Goal: Task Accomplishment & Management: Manage account settings

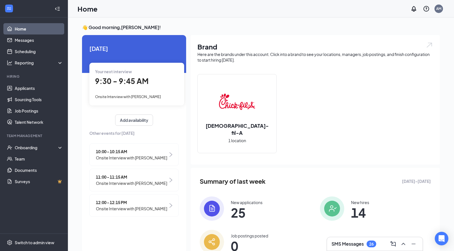
click at [253, 15] on div "Home AM" at bounding box center [261, 9] width 386 height 18
click at [30, 48] on link "Scheduling" at bounding box center [39, 51] width 48 height 11
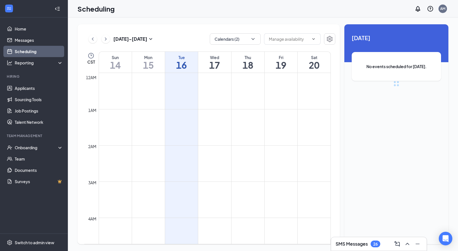
scroll to position [278, 0]
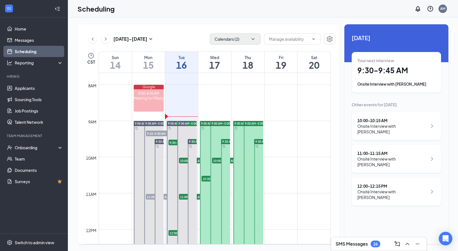
click at [249, 41] on button "Calendars (2)" at bounding box center [235, 38] width 51 height 11
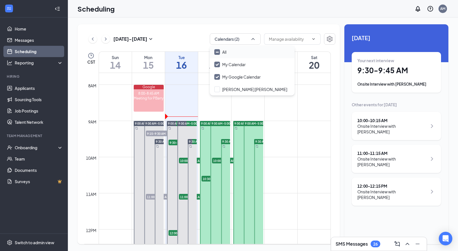
click at [243, 55] on div "All" at bounding box center [252, 52] width 85 height 12
checkbox input "true"
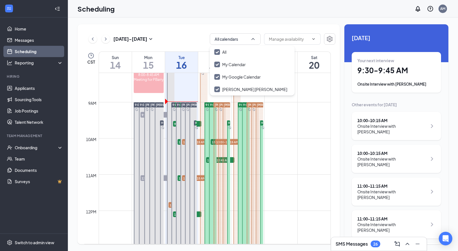
click at [186, 26] on div "[DATE] - [DATE] All calendars CST Sun 14 Mon 15 Tue 16 Wed 17 Thu 18 Fri 19 Sat…" at bounding box center [209, 134] width 263 height 220
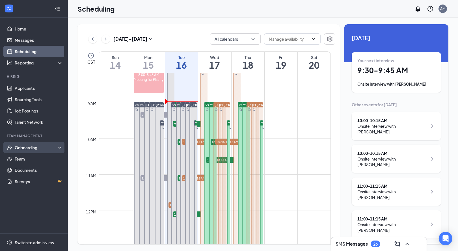
click at [19, 149] on div "Onboarding" at bounding box center [37, 148] width 44 height 6
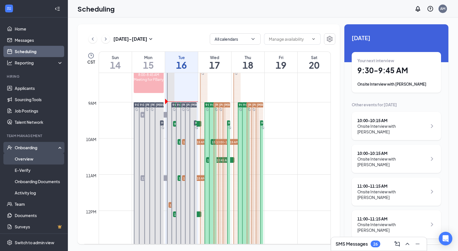
click at [19, 159] on link "Overview" at bounding box center [39, 158] width 48 height 11
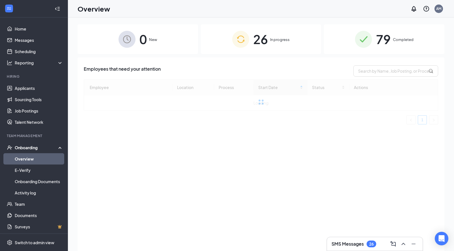
click at [403, 46] on div "79 Completed" at bounding box center [384, 39] width 121 height 30
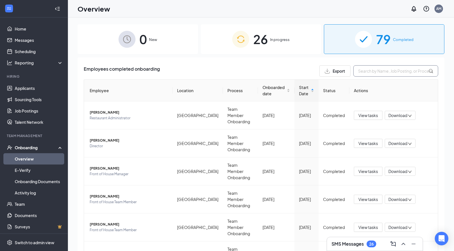
click at [385, 74] on input "text" at bounding box center [395, 70] width 85 height 11
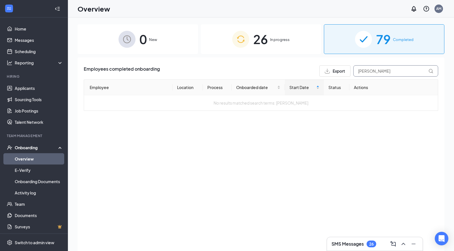
type input "[PERSON_NAME]"
drag, startPoint x: 144, startPoint y: 117, endPoint x: 259, endPoint y: 46, distance: 134.8
click at [259, 46] on span "26" at bounding box center [260, 39] width 15 height 20
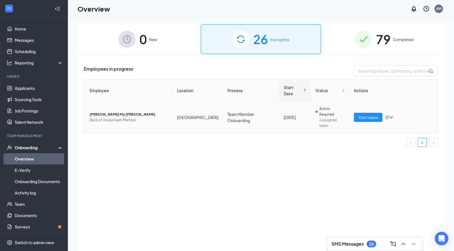
click at [117, 112] on span "[PERSON_NAME] My [PERSON_NAME]" at bounding box center [129, 115] width 78 height 6
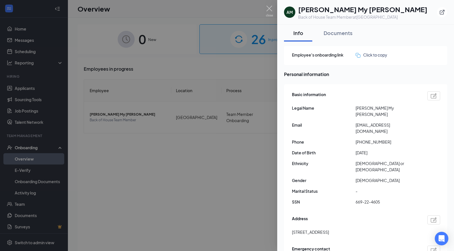
click at [195, 61] on div at bounding box center [227, 125] width 454 height 251
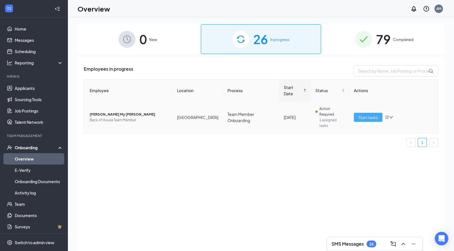
click at [362, 114] on span "Start tasks" at bounding box center [369, 117] width 20 height 6
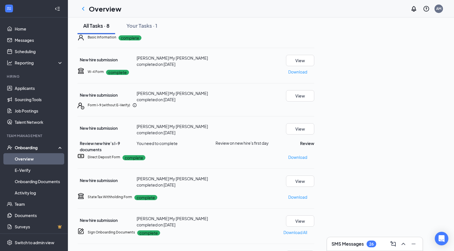
scroll to position [97, 0]
click at [314, 162] on div "Download" at bounding box center [301, 157] width 26 height 9
click at [314, 157] on icon "Ellipses" at bounding box center [314, 157] width 0 height 0
click at [424, 171] on span "Restart" at bounding box center [420, 174] width 14 height 6
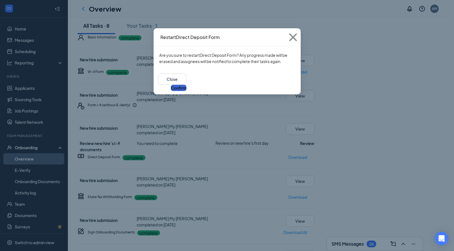
click at [187, 85] on button "Confirm" at bounding box center [179, 88] width 16 height 6
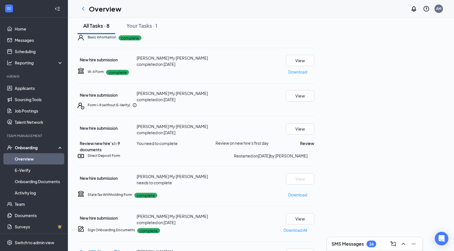
scroll to position [0, 0]
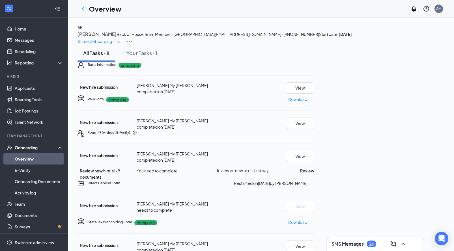
click at [383, 40] on div "Share Onboarding Link" at bounding box center [261, 41] width 367 height 7
click at [120, 38] on p "Share Onboarding Link" at bounding box center [99, 41] width 42 height 6
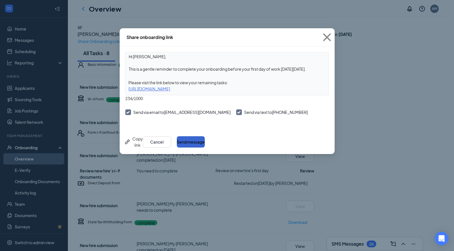
click at [205, 140] on button "Send message" at bounding box center [191, 141] width 28 height 11
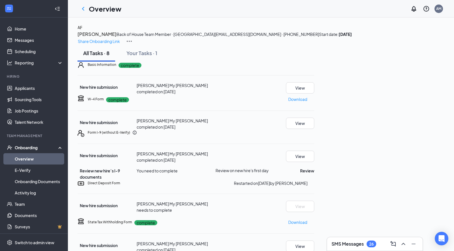
click at [29, 158] on link "Overview" at bounding box center [39, 158] width 48 height 11
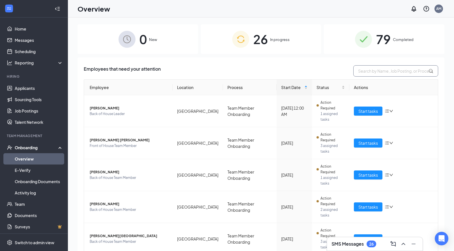
click at [363, 74] on input "text" at bounding box center [395, 70] width 85 height 11
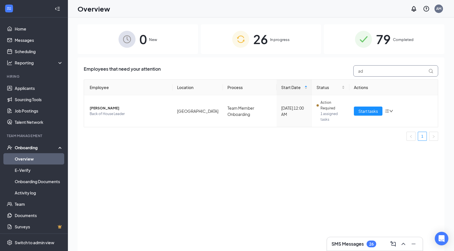
type input "ad"
click at [376, 42] on div "79 Completed" at bounding box center [384, 39] width 121 height 30
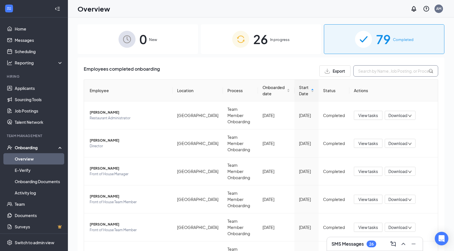
click at [371, 74] on input "text" at bounding box center [395, 70] width 85 height 11
type input "a"
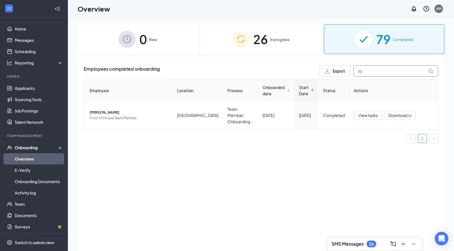
type input "s"
type input "c"
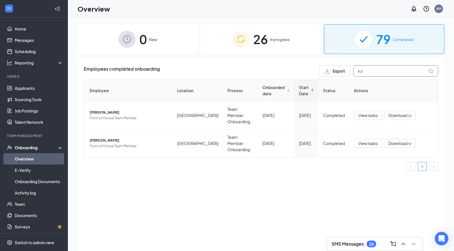
type input "k"
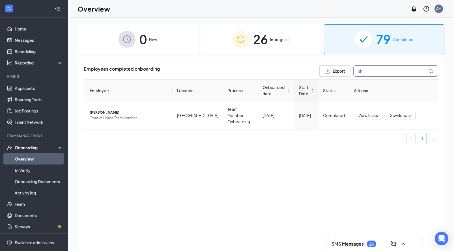
type input "s"
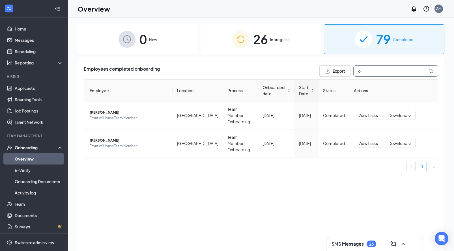
type input "o"
type input "j"
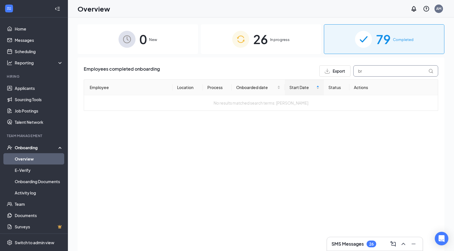
type input "b"
type input "spent"
drag, startPoint x: 369, startPoint y: 74, endPoint x: 272, endPoint y: 44, distance: 101.3
click at [272, 44] on div "26 In progress" at bounding box center [261, 39] width 121 height 30
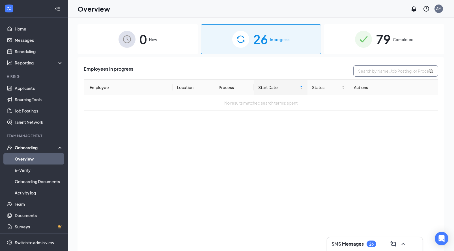
click at [377, 74] on input "text" at bounding box center [395, 70] width 85 height 11
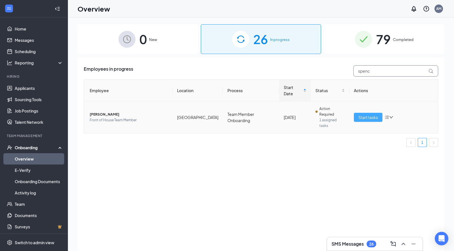
type input "spenc"
click at [368, 114] on span "Start tasks" at bounding box center [369, 117] width 20 height 6
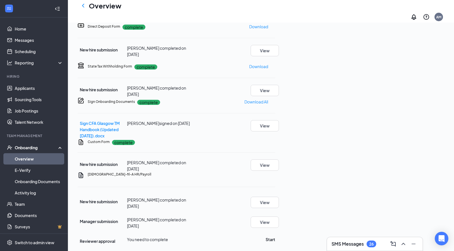
scroll to position [31, 0]
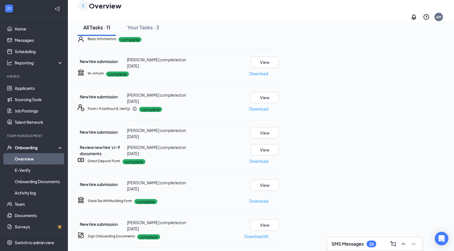
click at [83, 7] on icon "ChevronLeft" at bounding box center [83, 6] width 2 height 4
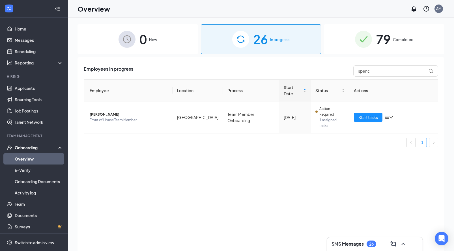
click at [381, 45] on span "79" at bounding box center [383, 39] width 15 height 20
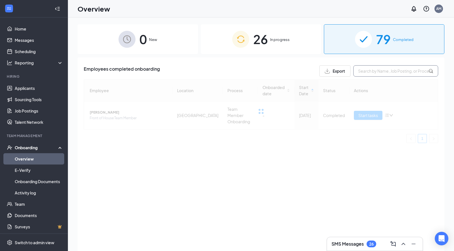
click at [376, 73] on input "text" at bounding box center [395, 70] width 85 height 11
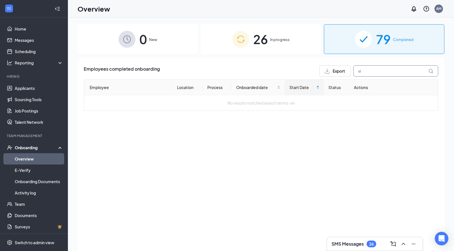
type input "v"
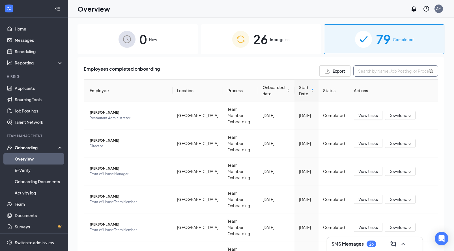
click at [363, 69] on input "text" at bounding box center [395, 70] width 85 height 11
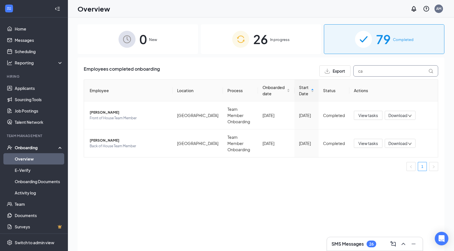
type input "c"
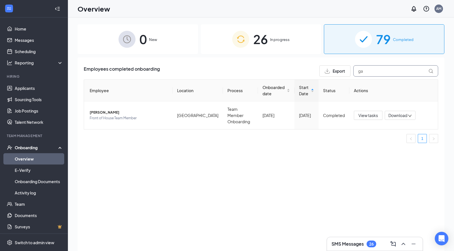
type input "g"
type input "b"
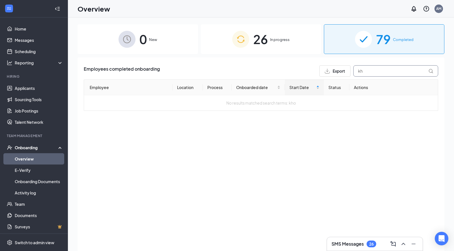
type input "k"
type input "smi"
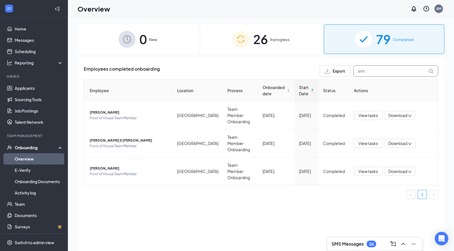
click at [399, 68] on input "smi" at bounding box center [395, 70] width 85 height 11
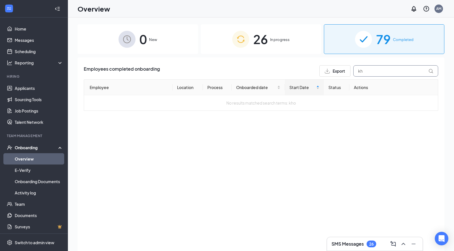
type input "k"
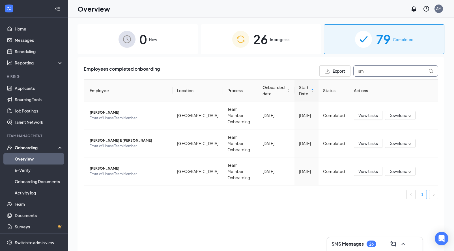
type input "s"
type input "w"
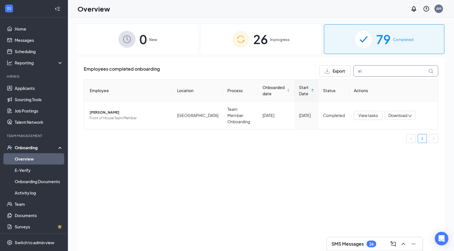
type input "e"
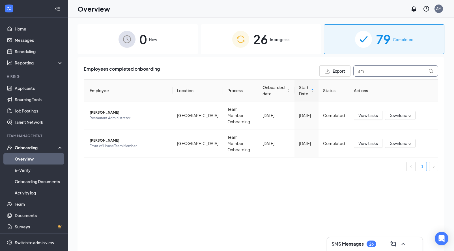
type input "a"
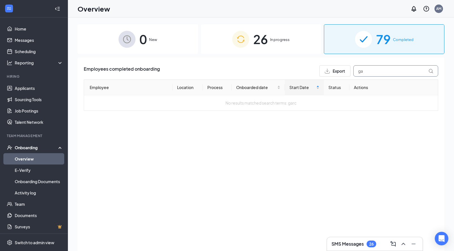
type input "g"
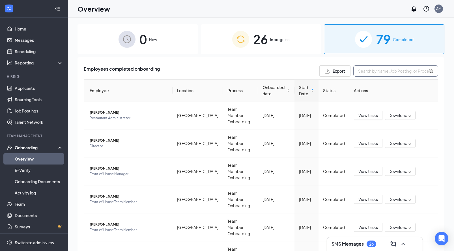
click at [363, 70] on input "text" at bounding box center [395, 70] width 85 height 11
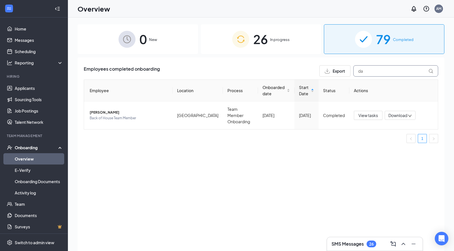
type input "d"
type input "a"
type input "c"
type input "w"
type input "m"
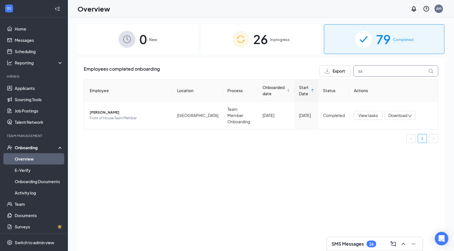
type input "s"
type input "l"
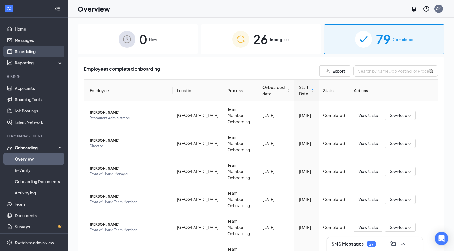
click at [16, 53] on link "Scheduling" at bounding box center [39, 51] width 48 height 11
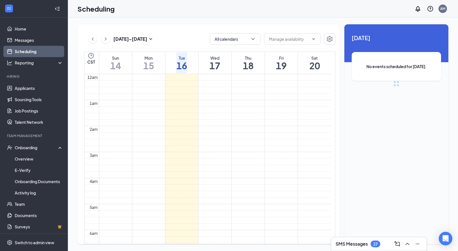
scroll to position [278, 0]
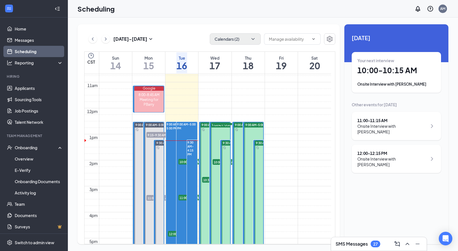
click at [235, 38] on button "Calendars (2)" at bounding box center [235, 38] width 51 height 11
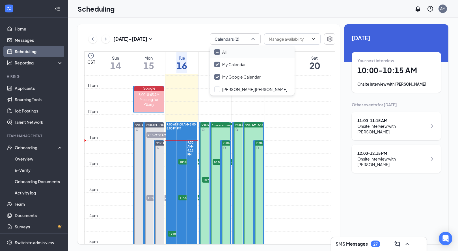
click at [232, 53] on div "All" at bounding box center [252, 52] width 85 height 12
checkbox input "true"
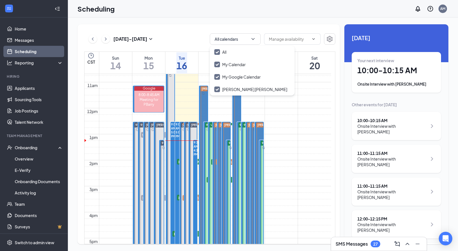
click at [187, 33] on div "[DATE] - [DATE] All calendars CST Sun 14 Mon 15 Tue 16 Wed 17 Thu 18 Fri 19 Sat…" at bounding box center [209, 134] width 263 height 220
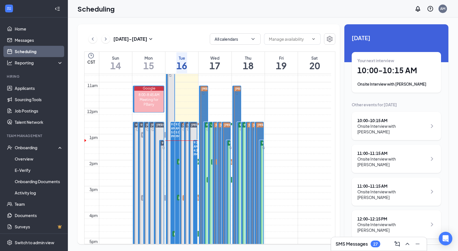
scroll to position [9, 0]
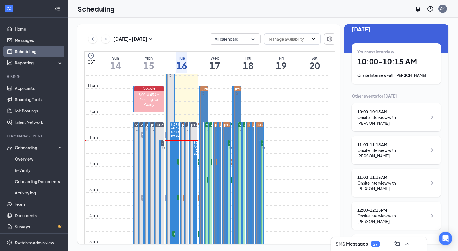
click at [187, 63] on h1 "16" at bounding box center [182, 66] width 11 height 10
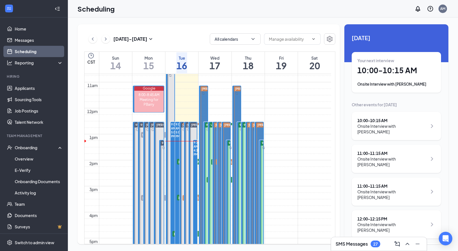
scroll to position [19, 0]
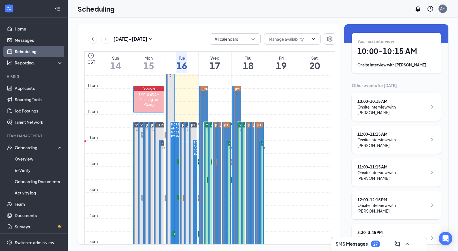
click at [243, 66] on h1 "18" at bounding box center [248, 66] width 11 height 10
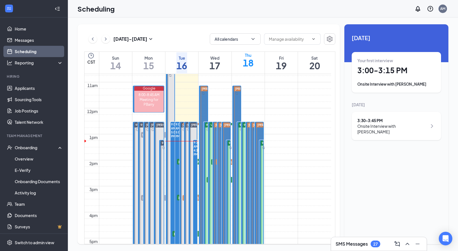
click at [277, 66] on h1 "19" at bounding box center [281, 66] width 11 height 10
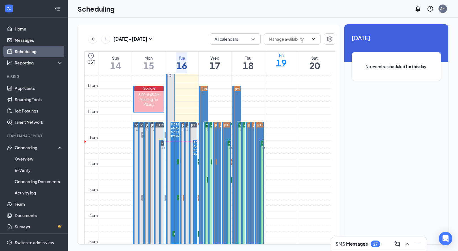
click at [243, 68] on h1 "18" at bounding box center [248, 66] width 11 height 10
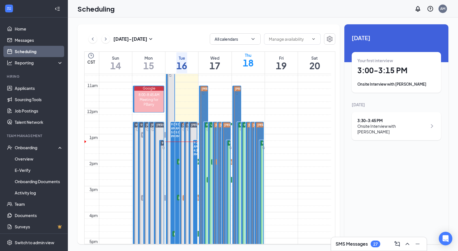
click at [213, 65] on h1 "17" at bounding box center [215, 66] width 11 height 10
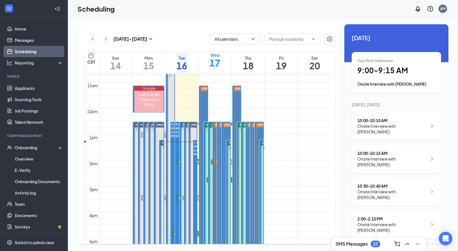
click at [183, 66] on h1 "16" at bounding box center [182, 66] width 11 height 10
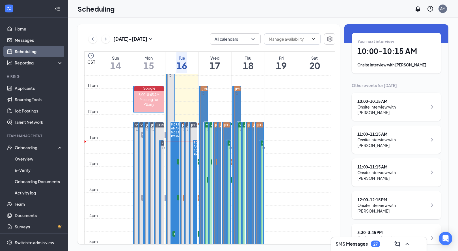
click at [353, 245] on h3 "SMS Messages" at bounding box center [352, 244] width 32 height 6
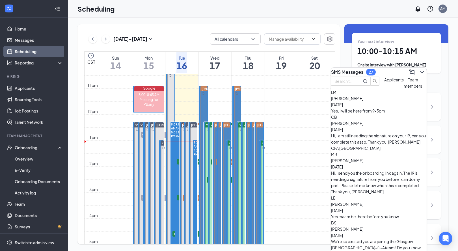
click at [385, 82] on span "Applicants" at bounding box center [395, 79] width 20 height 5
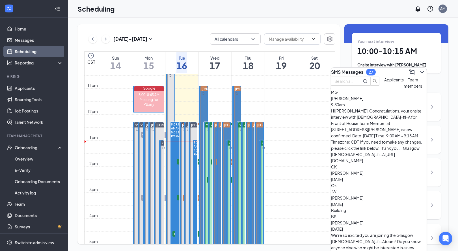
click at [372, 183] on div "Ok" at bounding box center [379, 186] width 96 height 6
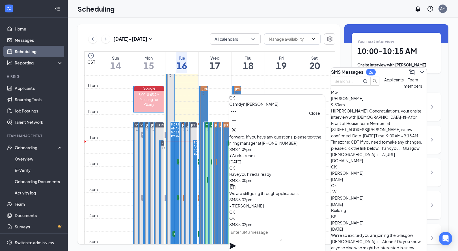
click at [237, 129] on icon "Cross" at bounding box center [234, 130] width 7 height 7
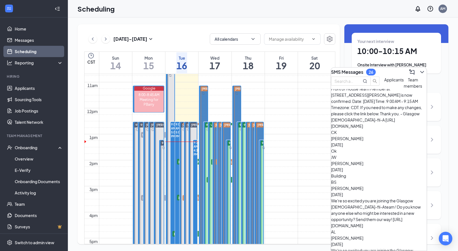
scroll to position [0, 0]
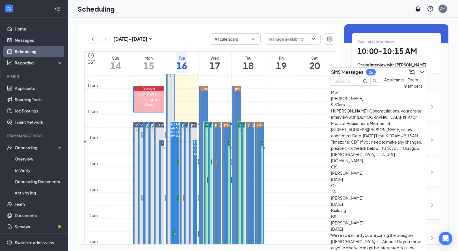
click at [370, 125] on div "MG [PERSON_NAME] 9:30am Hi [PERSON_NAME]. Congratulations, your onsite intervie…" at bounding box center [379, 126] width 96 height 75
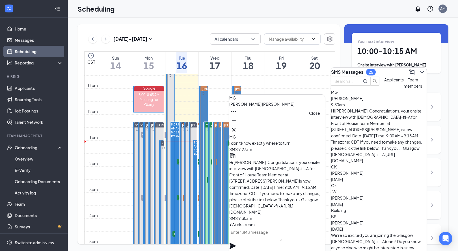
click at [236, 128] on icon "Cross" at bounding box center [233, 129] width 3 height 3
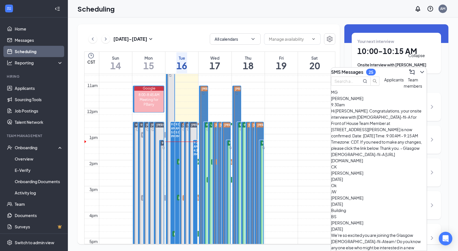
click at [419, 72] on icon "ChevronDown" at bounding box center [422, 72] width 7 height 7
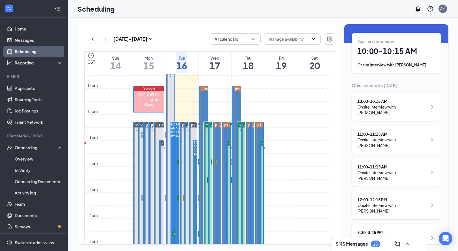
click at [222, 1] on div "Scheduling AM" at bounding box center [263, 9] width 391 height 18
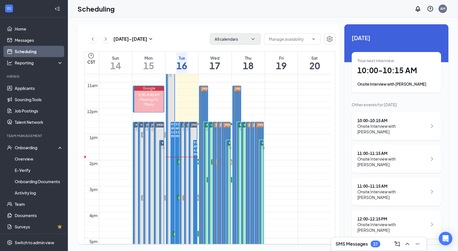
click at [235, 40] on button "All calendars" at bounding box center [235, 38] width 51 height 11
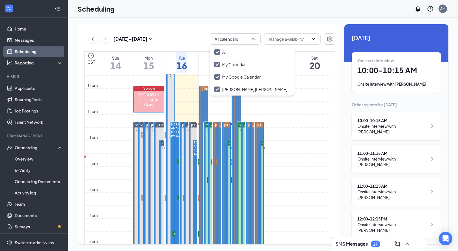
click at [371, 120] on div "10:00 - 10:15 AM" at bounding box center [393, 121] width 70 height 6
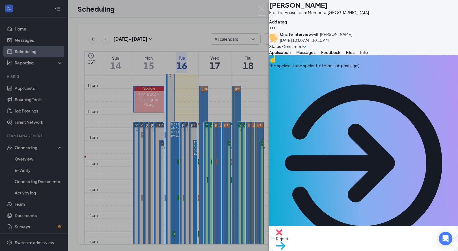
click at [341, 55] on button "Feedback" at bounding box center [330, 53] width 19 height 6
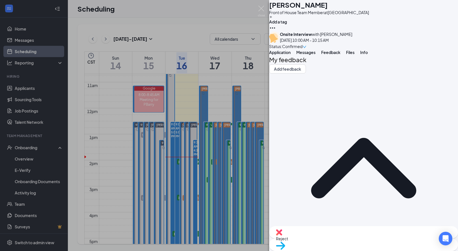
click at [355, 55] on span "Files" at bounding box center [350, 52] width 8 height 5
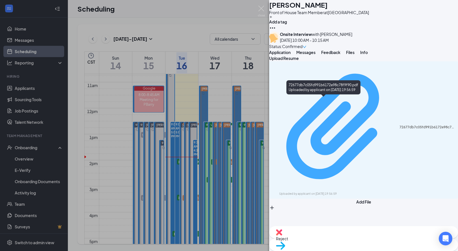
click at [400, 125] on div "72677db7c05fd991b6172e98c78f9f90.pdf" at bounding box center [427, 127] width 55 height 5
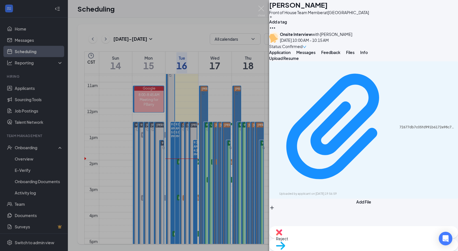
click at [291, 55] on span "Application" at bounding box center [280, 52] width 22 height 5
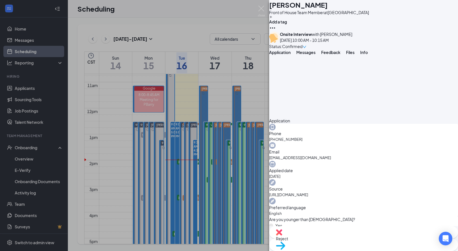
scroll to position [365, 0]
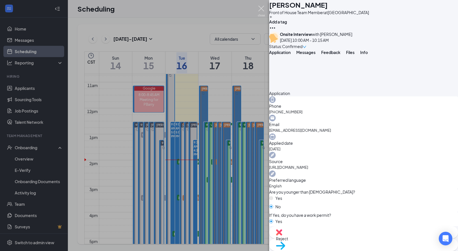
click at [262, 10] on img at bounding box center [261, 11] width 7 height 11
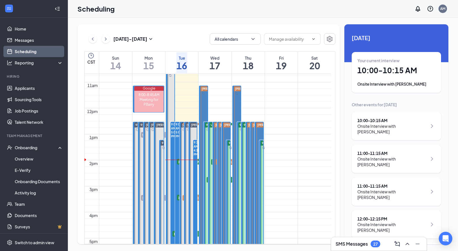
click at [384, 127] on div "Onsite Interview with [PERSON_NAME]" at bounding box center [393, 128] width 70 height 11
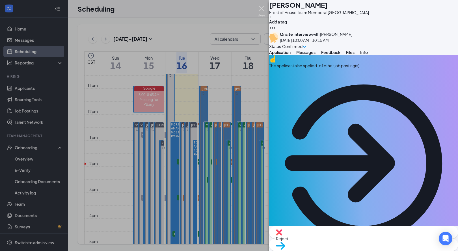
click at [262, 14] on img at bounding box center [261, 11] width 7 height 11
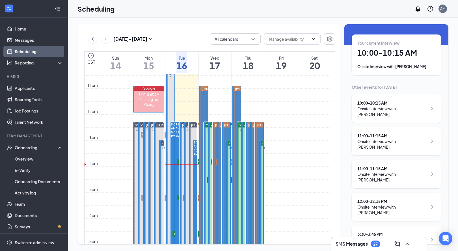
scroll to position [19, 0]
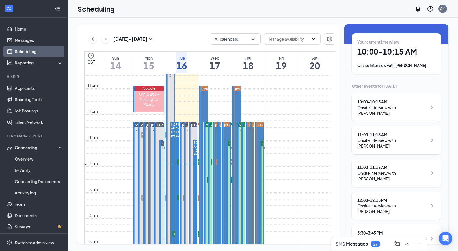
click at [368, 55] on h1 "10:00 - 10:15 AM" at bounding box center [397, 52] width 78 height 10
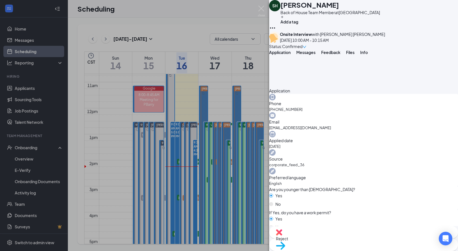
scroll to position [175, 0]
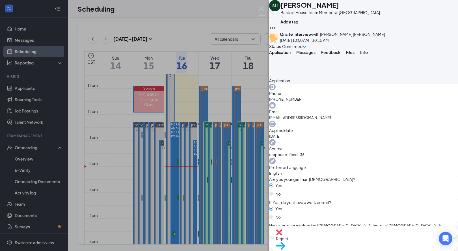
click at [355, 55] on span "Files" at bounding box center [350, 52] width 8 height 5
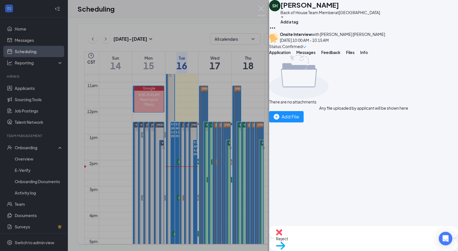
click at [291, 55] on span "Application" at bounding box center [280, 52] width 22 height 5
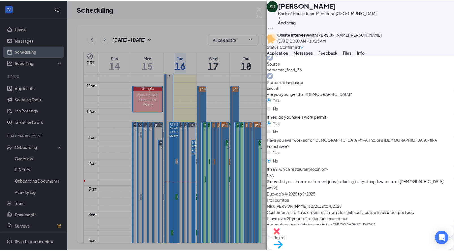
scroll to position [269, 0]
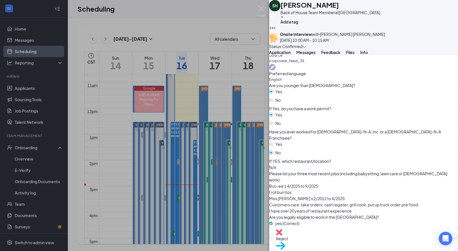
click at [198, 30] on div "SH [PERSON_NAME] Back of House Team Member at [GEOGRAPHIC_DATA] Add a tag Onsit…" at bounding box center [229, 125] width 458 height 251
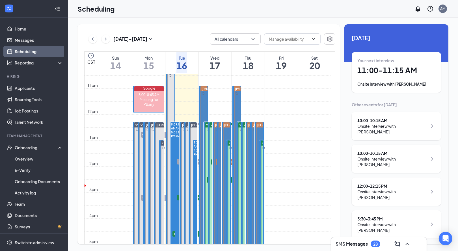
click at [268, 32] on div "[DATE] - [DATE] All calendars CST Sun 14 Mon 15 Tue 16 Wed 17 Thu 18 Fri 19 Sat…" at bounding box center [209, 134] width 263 height 220
click at [21, 162] on link "Overview" at bounding box center [39, 158] width 48 height 11
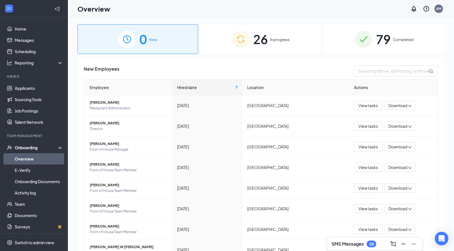
click at [20, 150] on div "Onboarding" at bounding box center [37, 148] width 44 height 6
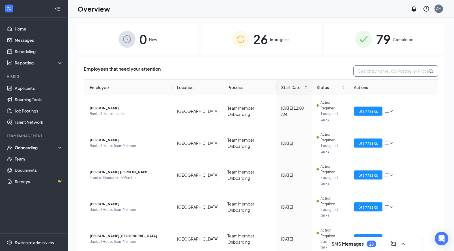
click at [399, 72] on input "text" at bounding box center [395, 70] width 85 height 11
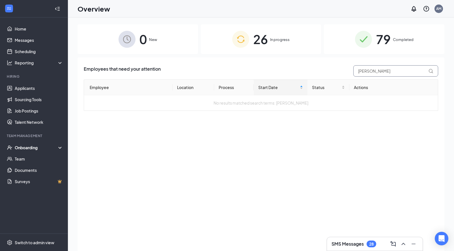
type input "[PERSON_NAME]"
click at [264, 44] on span "26" at bounding box center [260, 39] width 15 height 20
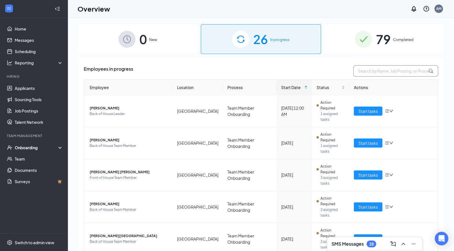
click at [364, 71] on input "text" at bounding box center [395, 70] width 85 height 11
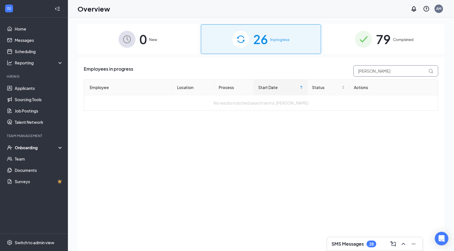
type input "[PERSON_NAME]"
click at [279, 49] on div "26 In progress" at bounding box center [261, 39] width 121 height 30
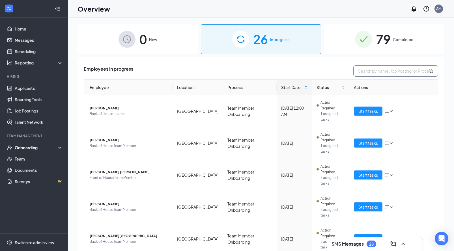
click at [366, 72] on input "text" at bounding box center [395, 70] width 85 height 11
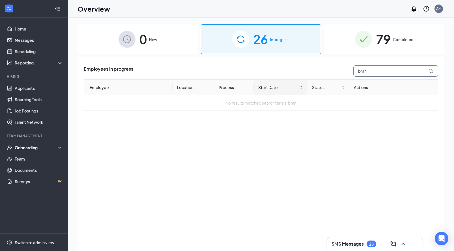
type input "bran"
click at [391, 44] on span "79" at bounding box center [383, 39] width 15 height 20
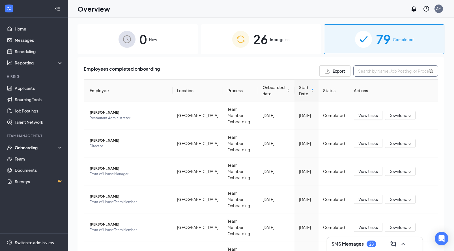
click at [367, 70] on input "text" at bounding box center [395, 70] width 85 height 11
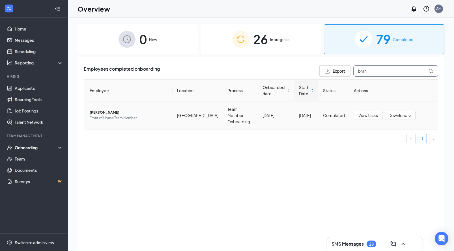
type input "bran"
click at [117, 111] on span "[PERSON_NAME]" at bounding box center [129, 113] width 78 height 6
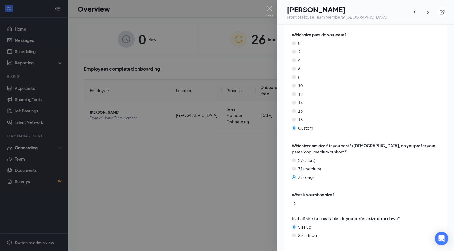
scroll to position [25, 0]
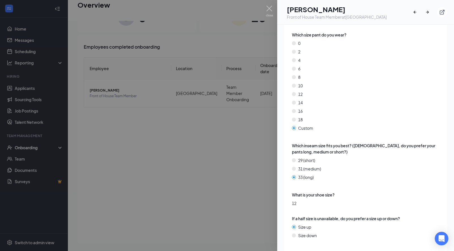
click at [108, 32] on div at bounding box center [227, 125] width 454 height 251
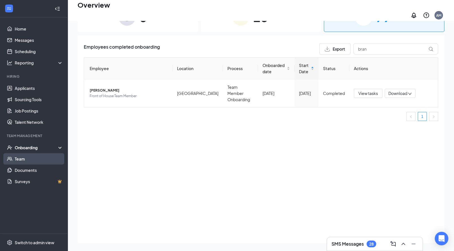
click at [31, 155] on link "Team" at bounding box center [39, 158] width 48 height 11
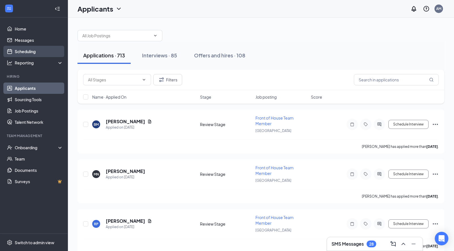
click at [18, 55] on link "Scheduling" at bounding box center [39, 51] width 48 height 11
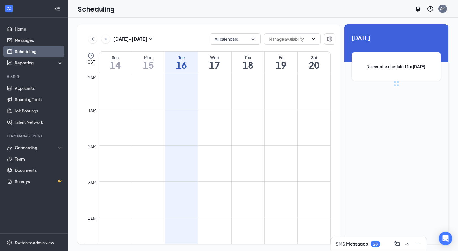
scroll to position [278, 0]
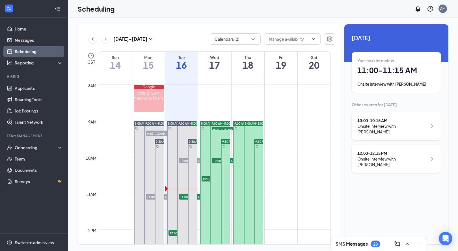
click at [379, 77] on div "Your next interview 11:00 - 11:15 AM Onsite Interview with [PERSON_NAME]" at bounding box center [397, 72] width 78 height 29
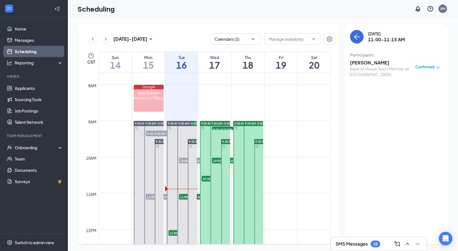
click at [366, 63] on h3 "[PERSON_NAME]" at bounding box center [379, 63] width 59 height 6
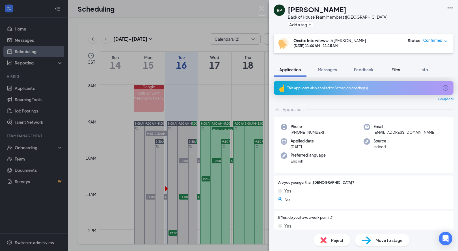
click at [392, 71] on div "Files" at bounding box center [396, 70] width 11 height 6
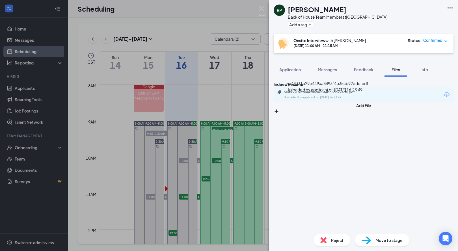
click at [301, 95] on div "5e48331b29e449aa8493f4b35cb92ede.pdf" at bounding box center [323, 92] width 79 height 5
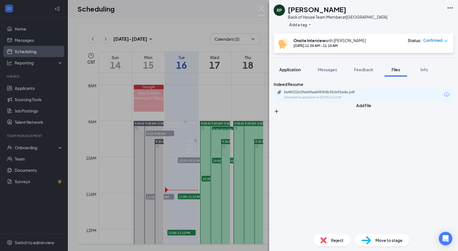
click at [284, 69] on span "Application" at bounding box center [291, 69] width 22 height 5
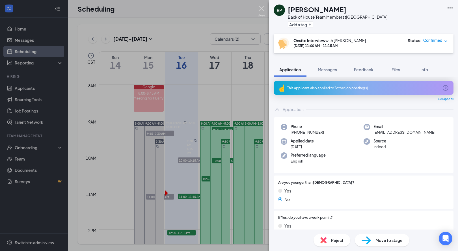
click at [263, 13] on img at bounding box center [261, 11] width 7 height 11
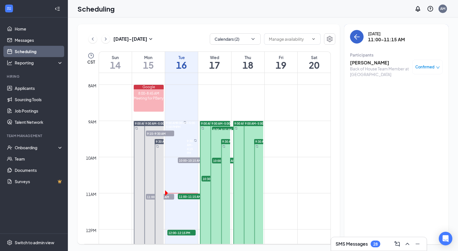
click at [359, 40] on button "back-button" at bounding box center [357, 37] width 14 height 14
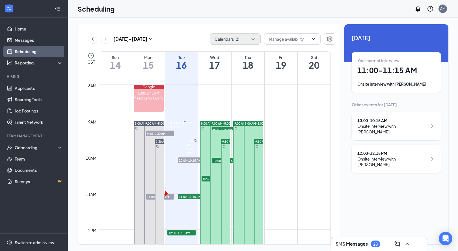
click at [222, 38] on button "Calendars (2)" at bounding box center [235, 38] width 51 height 11
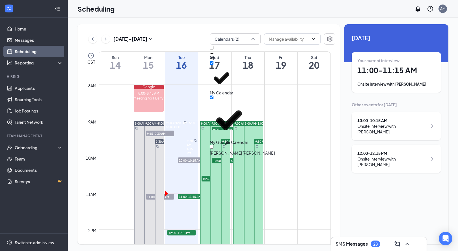
click at [214, 55] on div "All" at bounding box center [212, 58] width 4 height 6
click at [214, 50] on input "All" at bounding box center [212, 48] width 4 height 4
checkbox input "true"
